Goal: Task Accomplishment & Management: Use online tool/utility

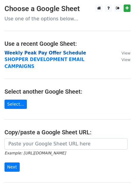
click at [34, 54] on strong "Weekly Peak Pay Offer Schedule" at bounding box center [44, 52] width 81 height 5
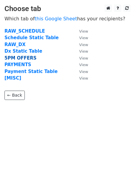
click at [21, 59] on strong "5PM OFFERS" at bounding box center [20, 57] width 32 height 5
click at [15, 57] on strong "5PM OFFERS" at bounding box center [20, 57] width 32 height 5
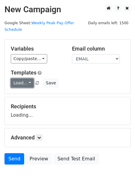
click at [19, 78] on link "Load..." at bounding box center [22, 82] width 23 height 9
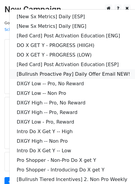
click at [34, 69] on link "[Bullrush Proactive Pay] Daily Offer Email NEW!" at bounding box center [86, 74] width 153 height 10
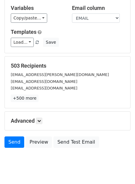
scroll to position [48, 0]
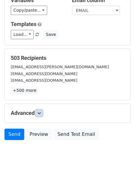
click at [41, 111] on icon at bounding box center [39, 113] width 4 height 4
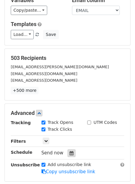
click at [70, 151] on icon at bounding box center [72, 153] width 4 height 4
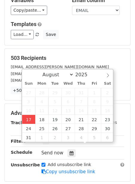
type input "2025-08-17 12:00"
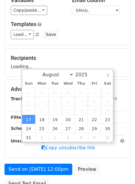
scroll to position [0, 0]
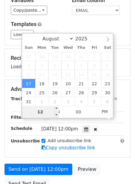
type input "2"
type input "2025-08-17 14:00"
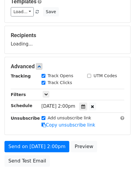
scroll to position [97, 0]
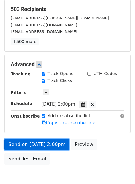
click at [28, 138] on link "Send on Aug 17 at 2:00pm" at bounding box center [36, 143] width 65 height 11
